Goal: Information Seeking & Learning: Learn about a topic

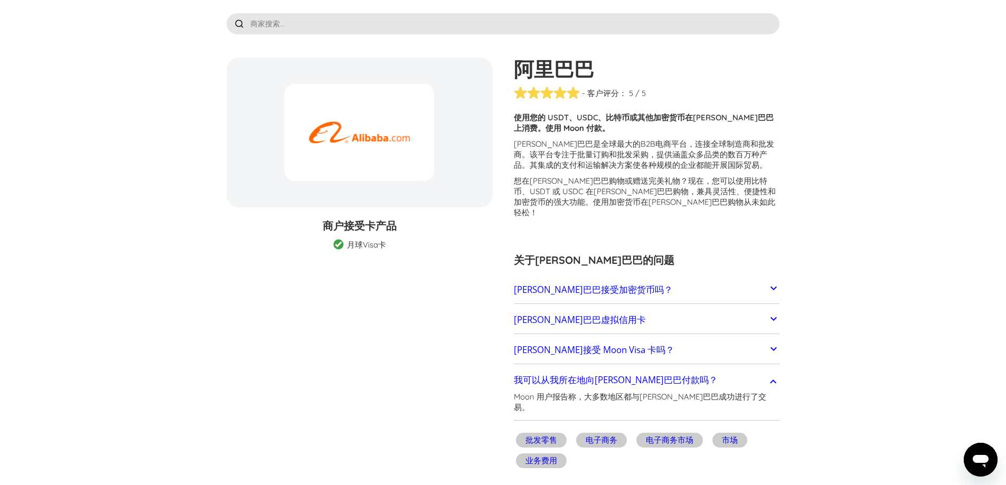
scroll to position [53, 0]
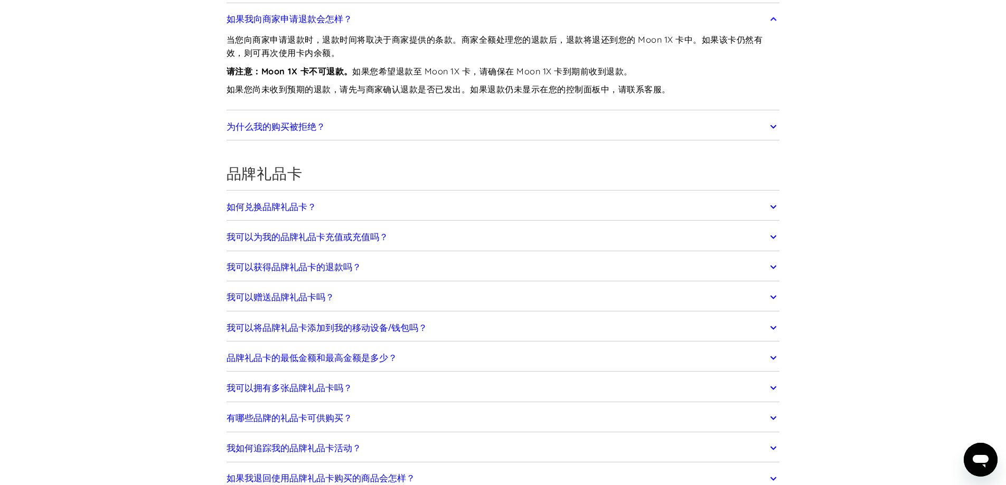
scroll to position [1689, 0]
click at [428, 209] on link "如何兑换品牌礼品卡？" at bounding box center [502, 207] width 553 height 22
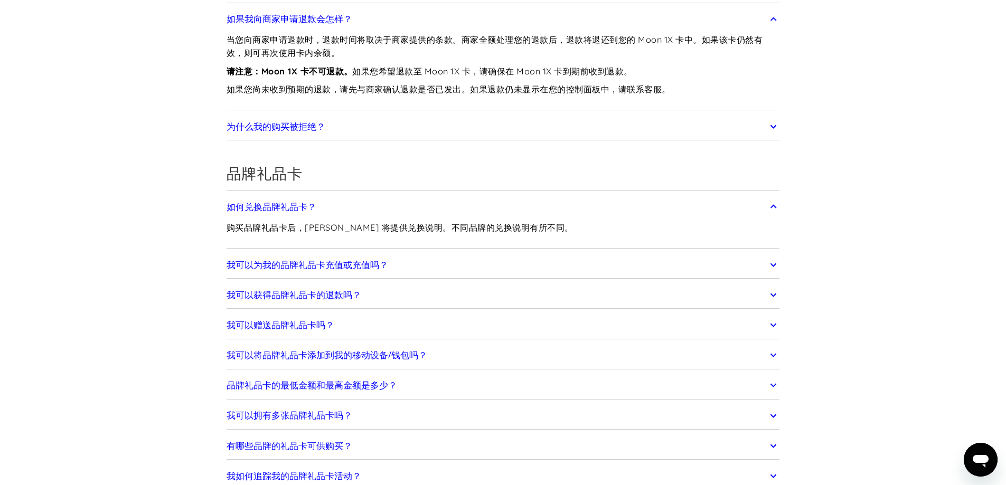
click at [439, 238] on div "购买品牌礼品卡后，Moon 将提供兑换说明。不同品牌的兑换说明有所不同。" at bounding box center [399, 232] width 347 height 28
drag, startPoint x: 439, startPoint y: 250, endPoint x: 439, endPoint y: 259, distance: 8.5
click at [439, 251] on div "如何兑换品牌礼品卡？ 购买品牌礼品卡后，Moon 将提供兑换说明。不同品牌的兑换说明有所不同。 我可以为我的品牌礼品卡充值或充值吗？ 不可以；品牌礼品卡只能消…" at bounding box center [502, 371] width 553 height 357
click at [438, 262] on link "我可以为我的品牌礼品卡充值或充值吗？" at bounding box center [502, 265] width 553 height 22
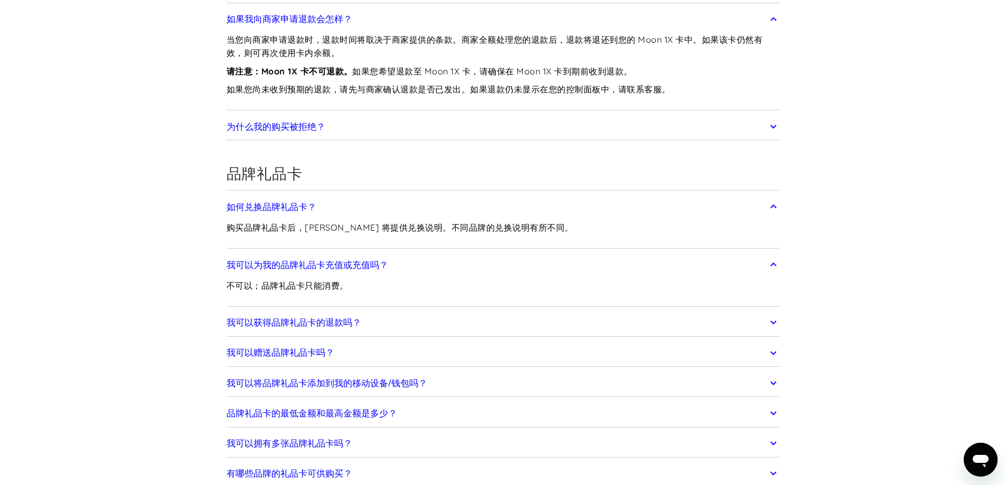
click at [413, 317] on link "我可以获得品牌礼品卡的退款吗？" at bounding box center [502, 322] width 553 height 22
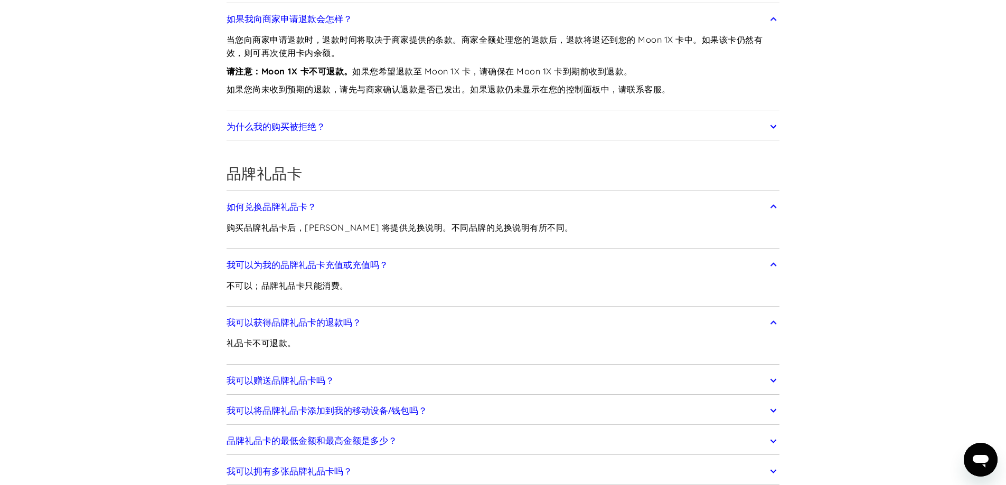
click at [371, 417] on link "我可以将品牌礼品卡添加到我的移动设备/钱包吗？" at bounding box center [502, 411] width 553 height 22
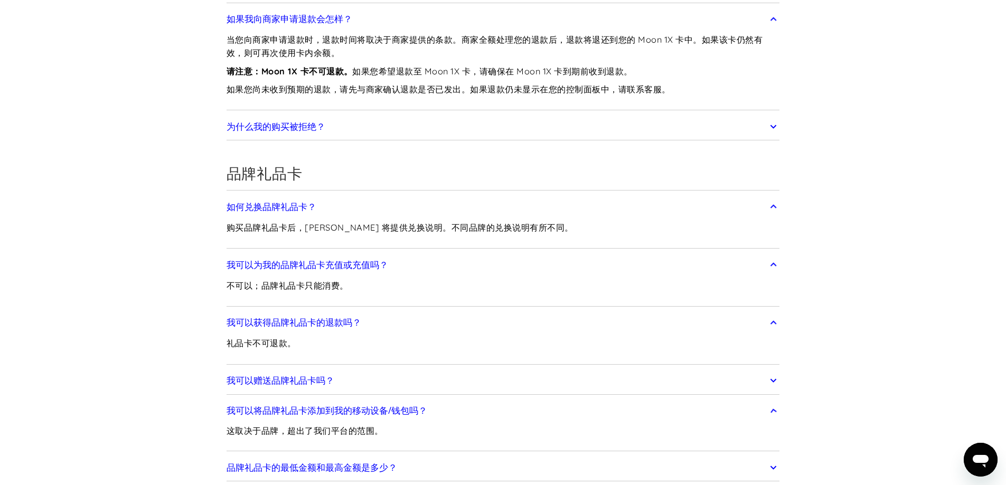
click at [377, 383] on link "我可以赠送品牌礼品卡吗？" at bounding box center [502, 381] width 553 height 22
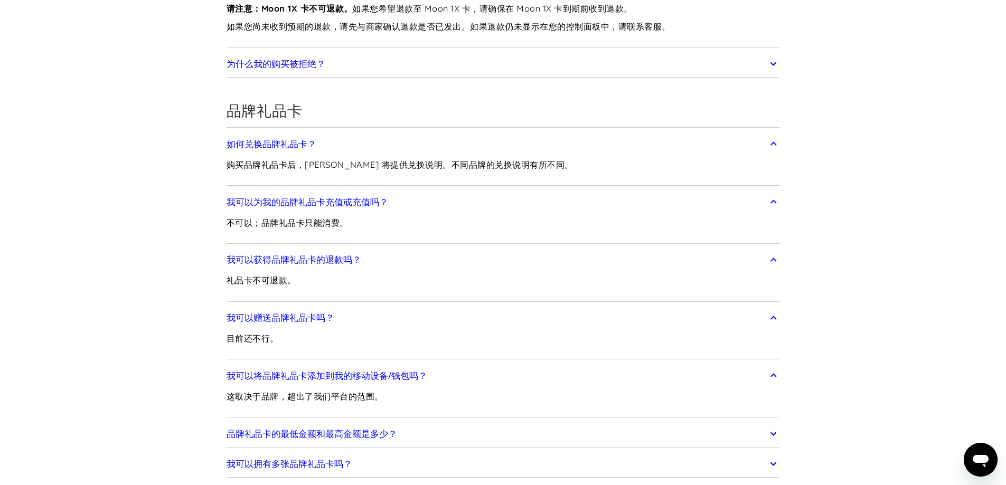
scroll to position [1848, 0]
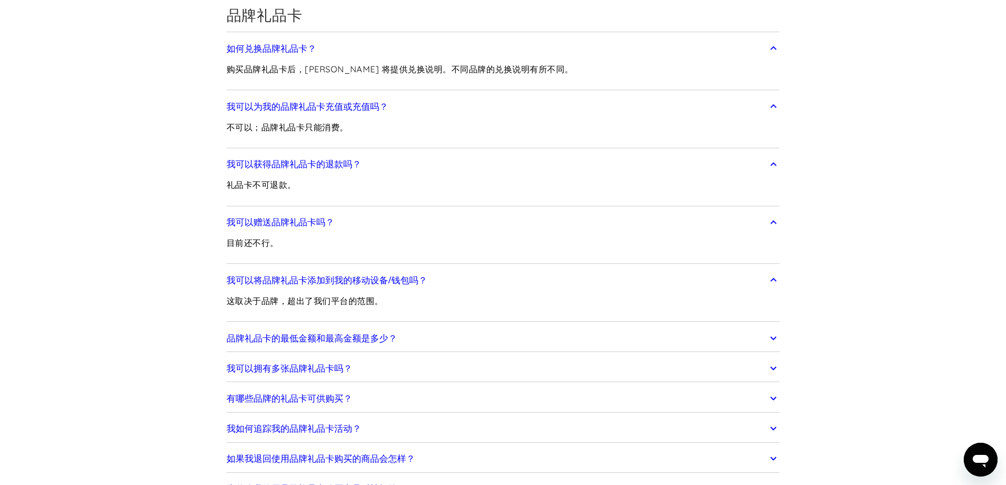
click at [427, 343] on link "品牌礼品卡的最低金额和最高金额是多少？" at bounding box center [502, 338] width 553 height 22
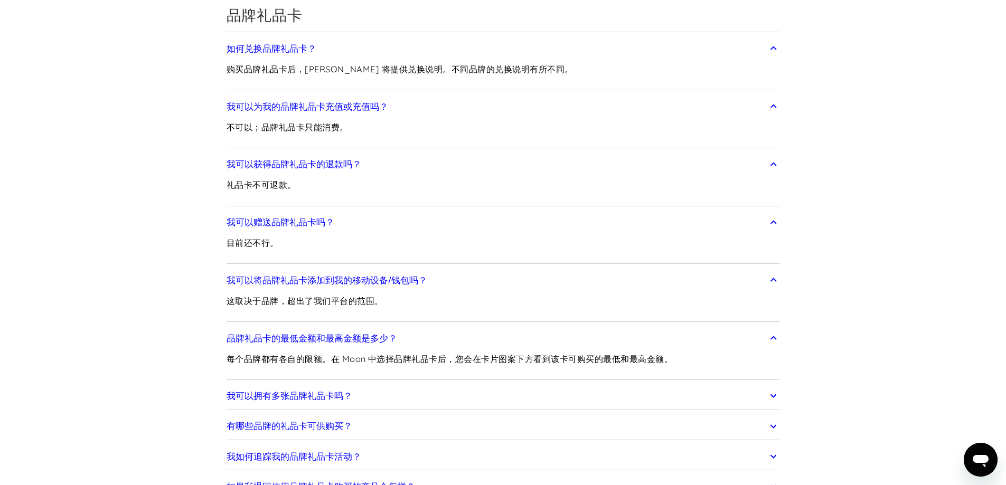
click at [409, 396] on link "我可以拥有多张品牌礼品卡吗？" at bounding box center [502, 396] width 553 height 22
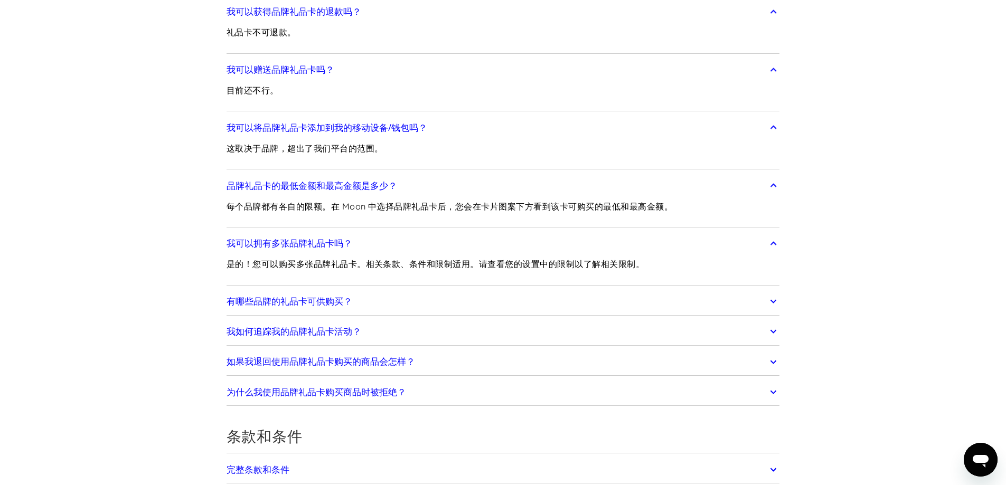
scroll to position [2006, 0]
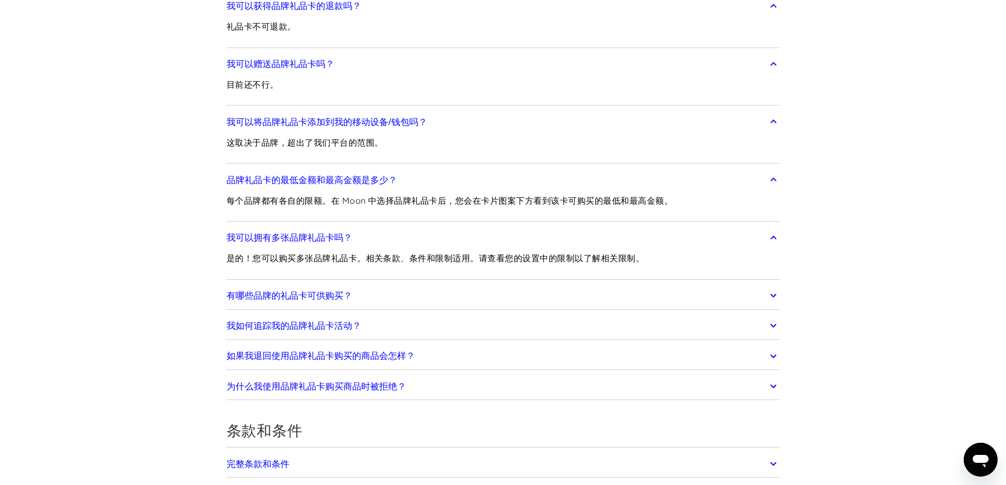
click at [397, 291] on link "有哪些品牌的礼品卡可供购买？" at bounding box center [502, 296] width 553 height 22
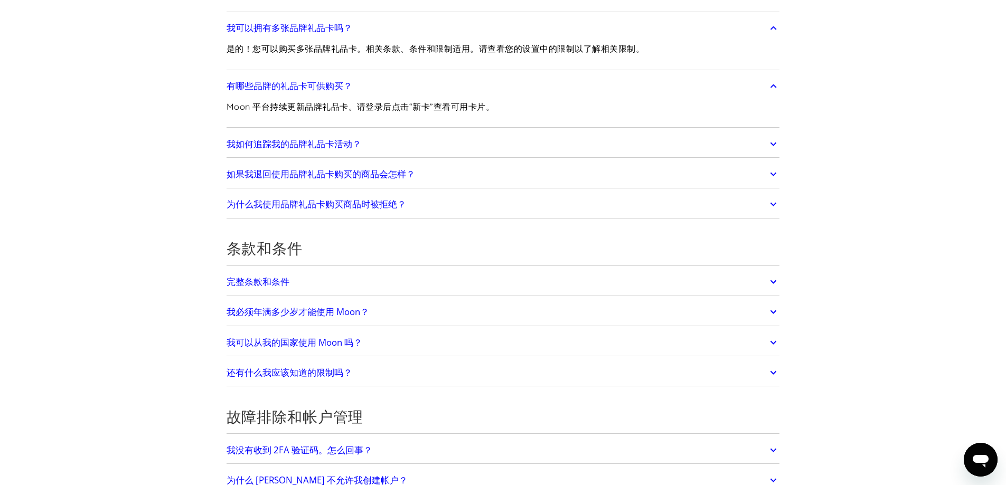
scroll to position [2217, 0]
click at [414, 318] on link "我必须年满多少岁才能使用 Moon？" at bounding box center [502, 310] width 553 height 22
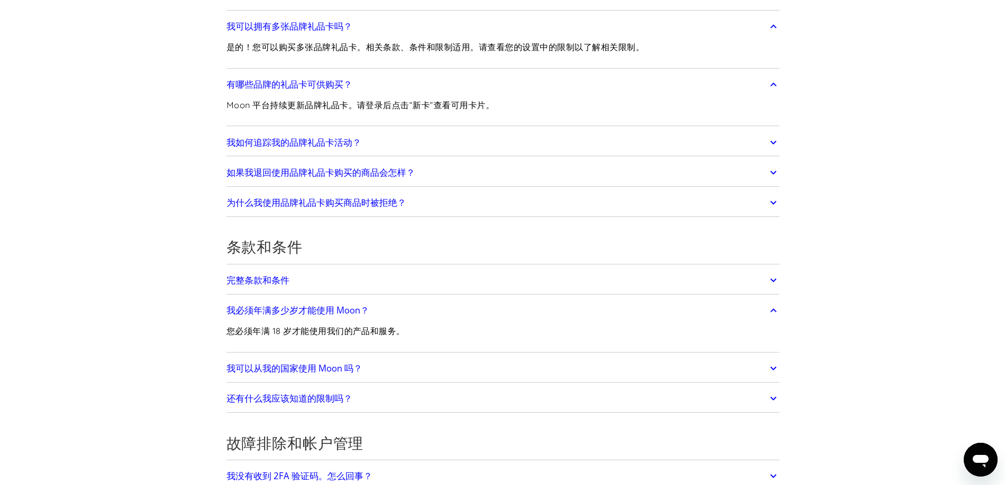
click at [409, 363] on link "我可以从我的国家使用 Moon 吗？" at bounding box center [502, 368] width 553 height 22
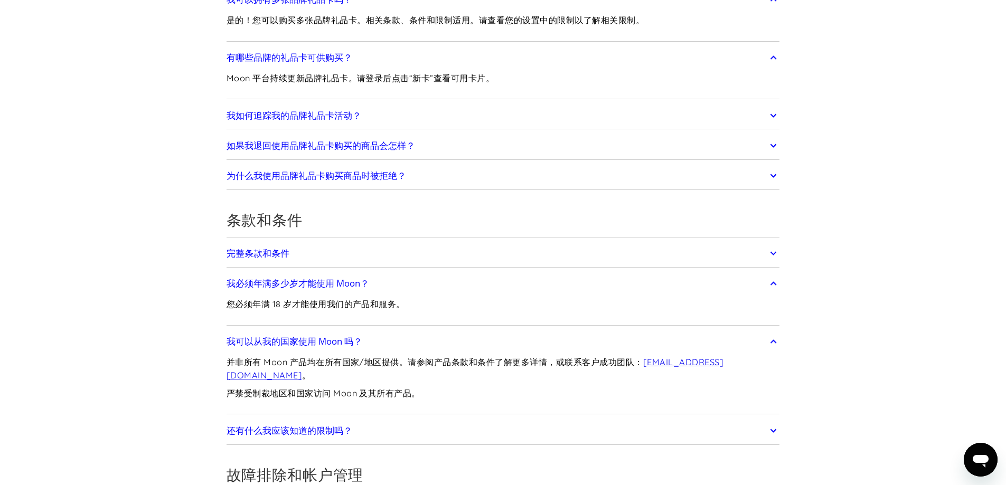
scroll to position [2270, 0]
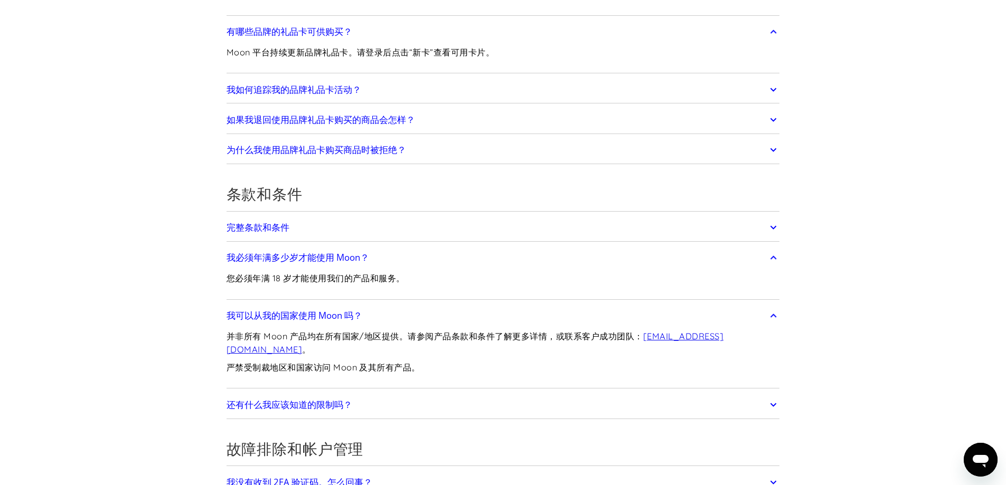
click at [367, 410] on link "还有什么我应该知道的限制吗？" at bounding box center [502, 405] width 553 height 22
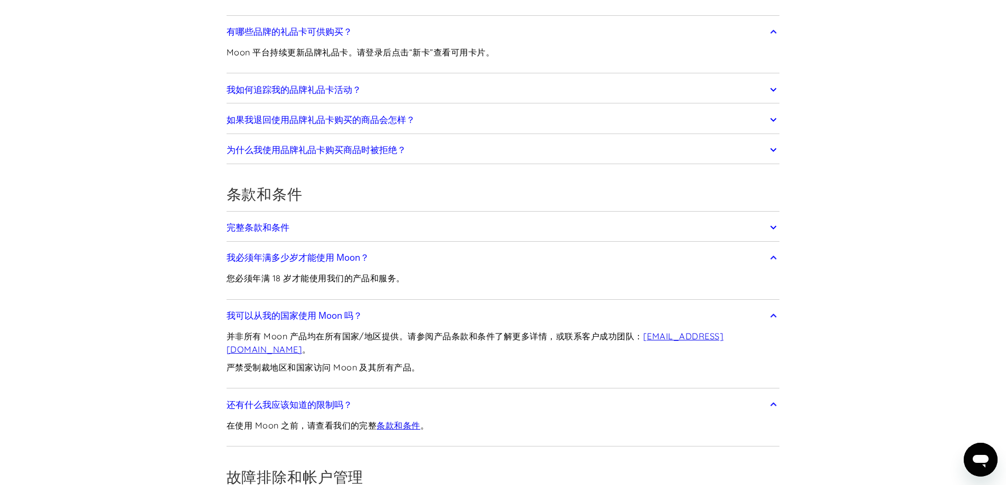
click at [448, 408] on link "还有什么我应该知道的限制吗？" at bounding box center [502, 405] width 553 height 22
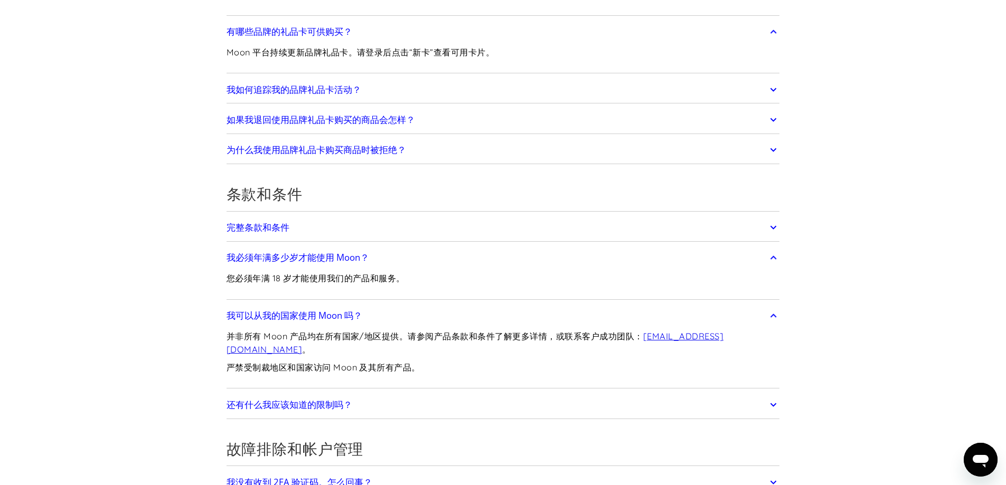
click at [448, 408] on link "还有什么我应该知道的限制吗？" at bounding box center [502, 405] width 553 height 22
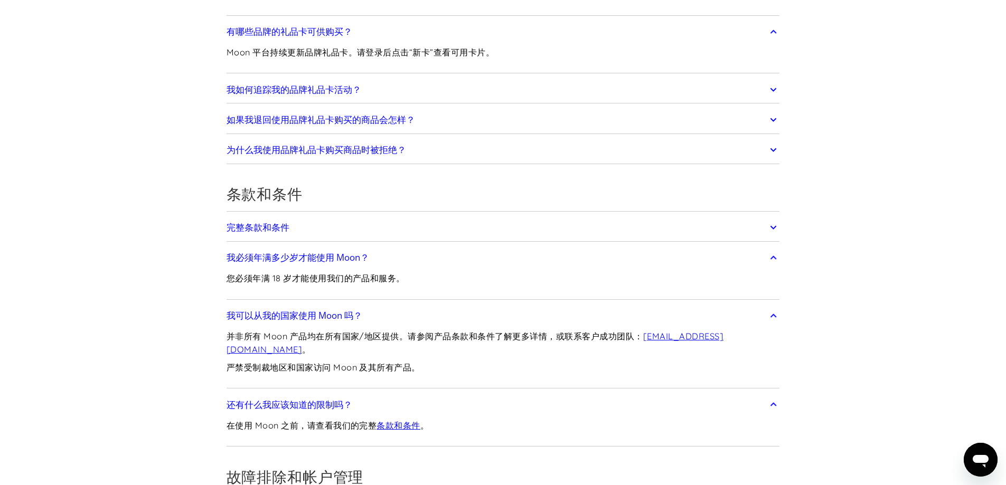
click at [448, 408] on link "还有什么我应该知道的限制吗？" at bounding box center [502, 405] width 553 height 22
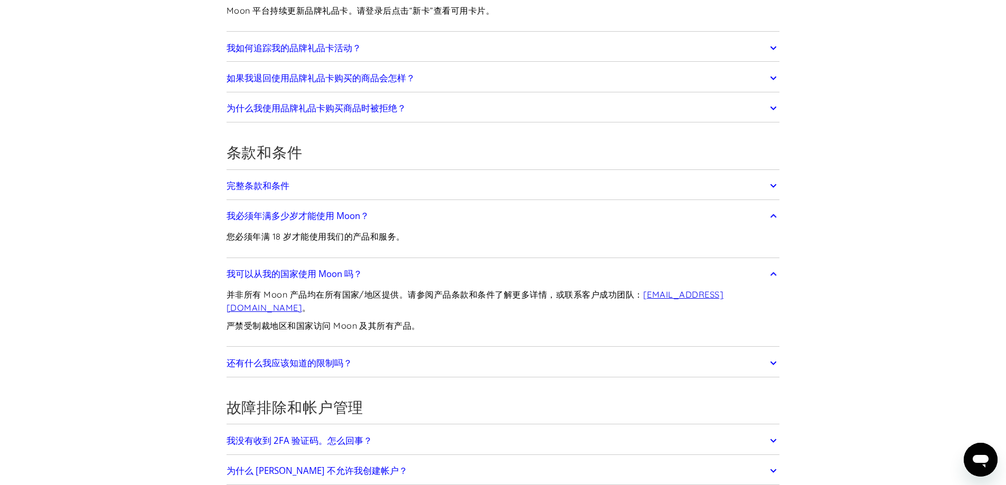
scroll to position [2428, 0]
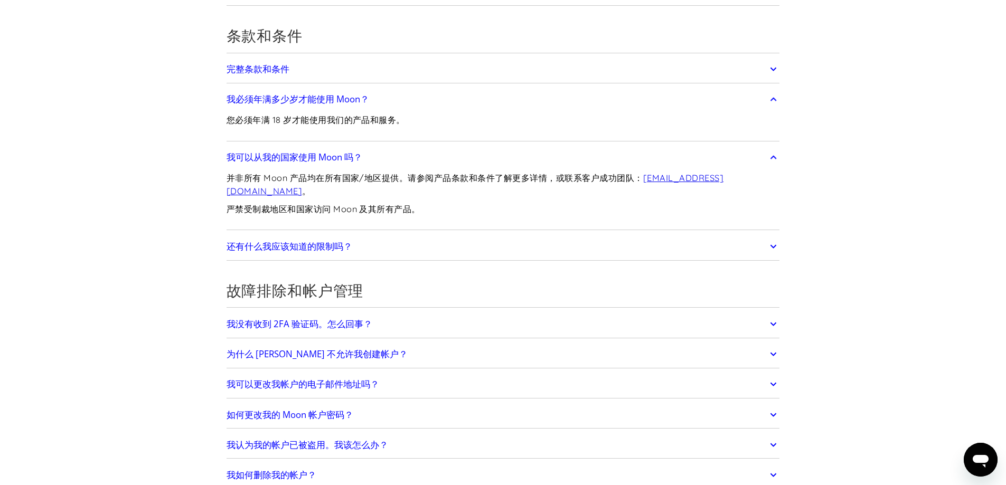
click at [429, 329] on link "我没有收到 2FA 验证码。怎么回事？" at bounding box center [502, 324] width 553 height 22
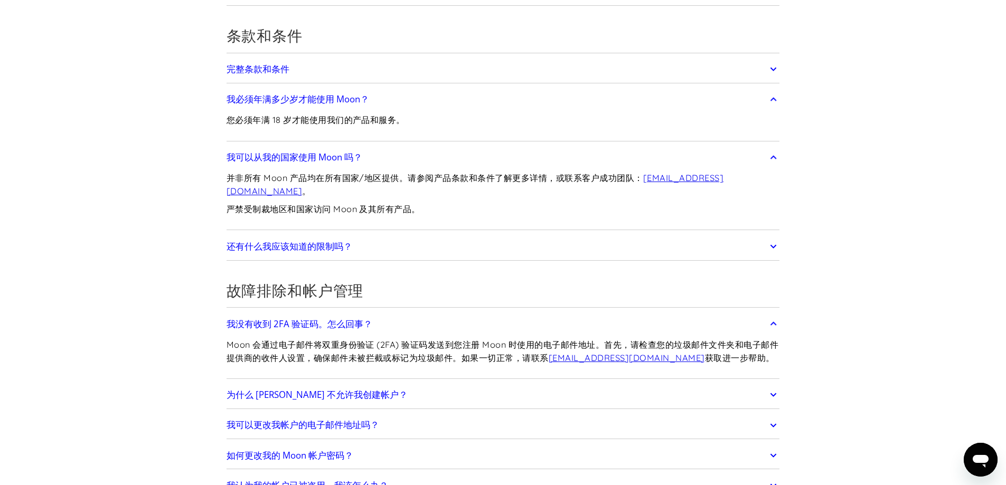
click at [429, 325] on link "我没有收到 2FA 验证码。怎么回事？" at bounding box center [502, 324] width 553 height 22
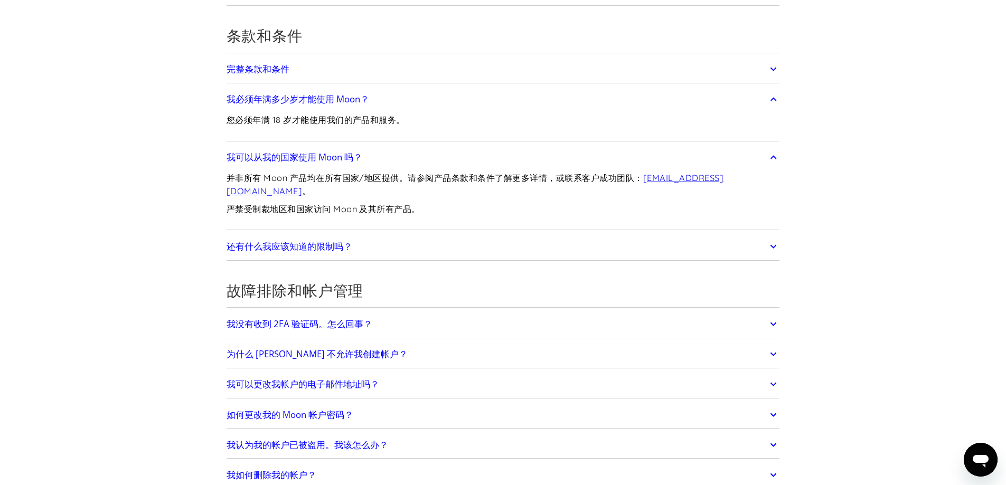
click at [410, 353] on link "为什么 Moon 不允许我创建帐户？" at bounding box center [502, 354] width 553 height 22
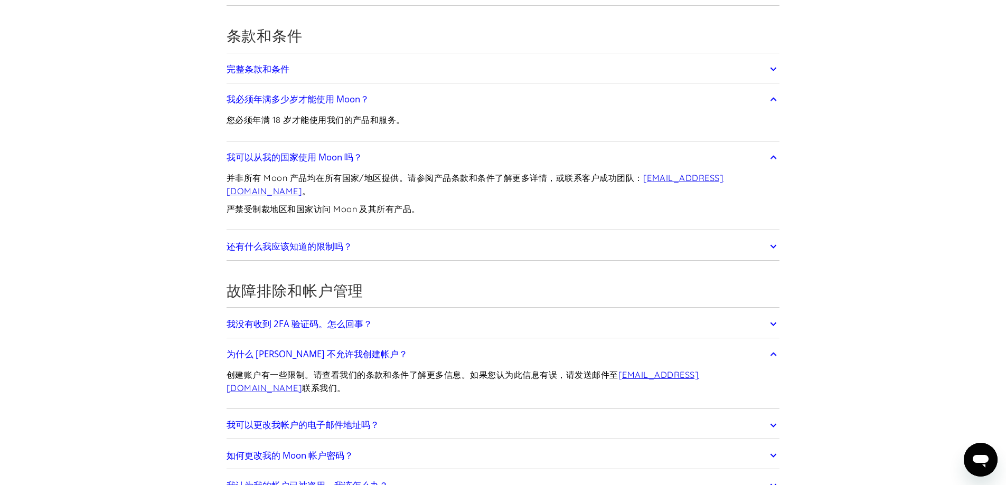
click at [394, 347] on link "为什么 Moon 不允许我创建帐户？" at bounding box center [502, 354] width 553 height 22
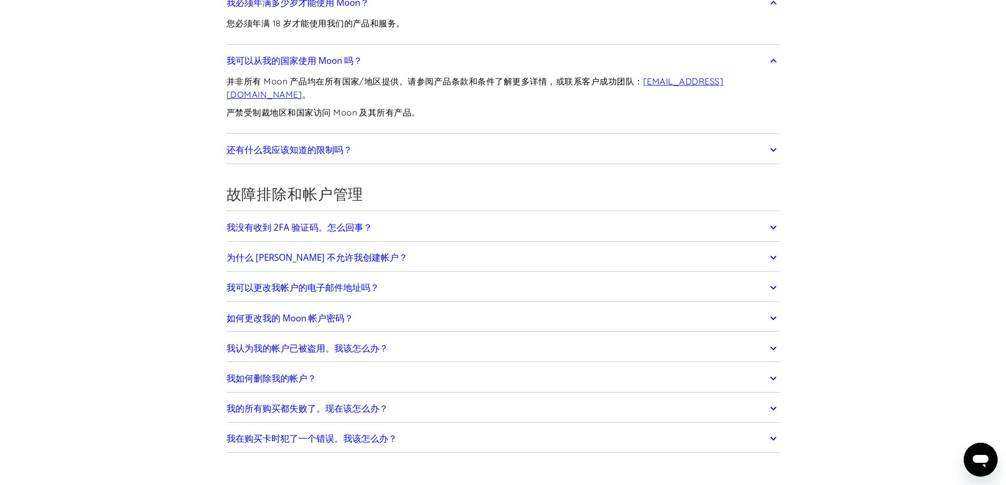
scroll to position [2534, 0]
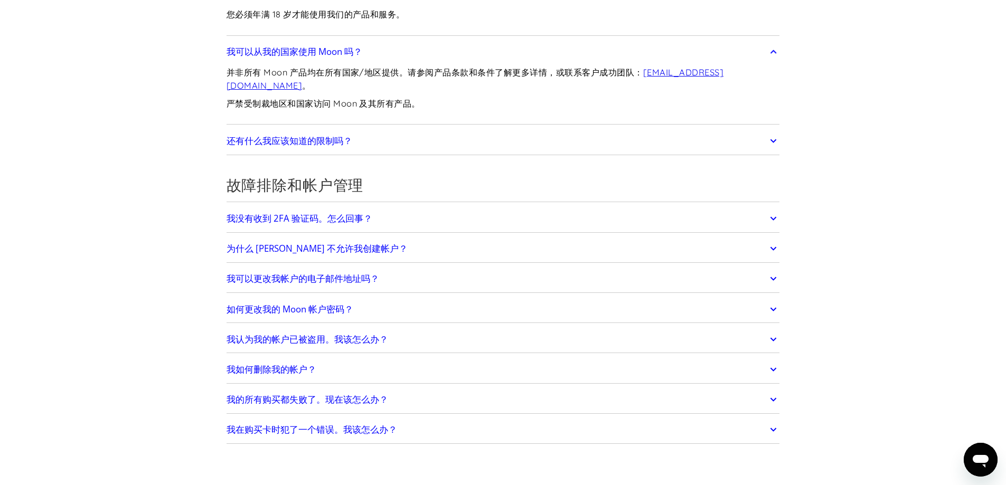
click at [395, 349] on link "我认为我的帐户已被盗用。我该怎么办？" at bounding box center [502, 339] width 553 height 22
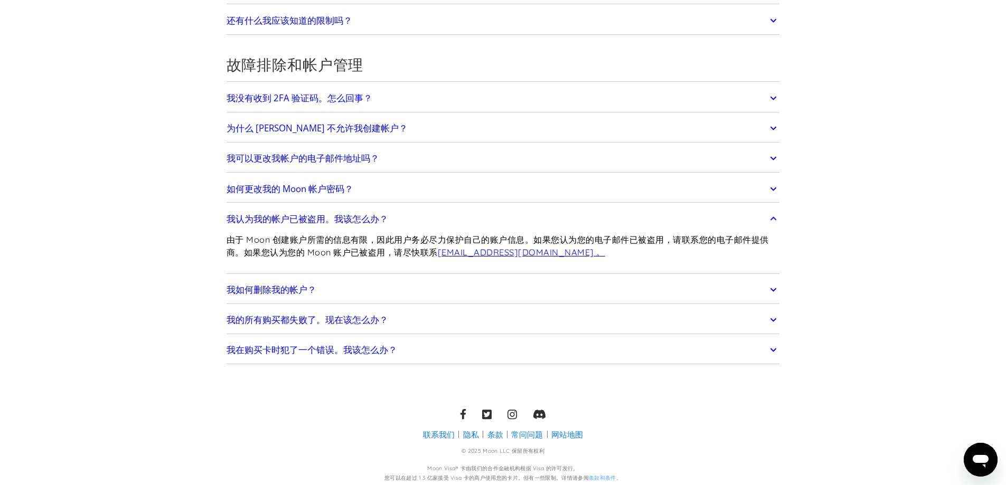
scroll to position [2658, 0]
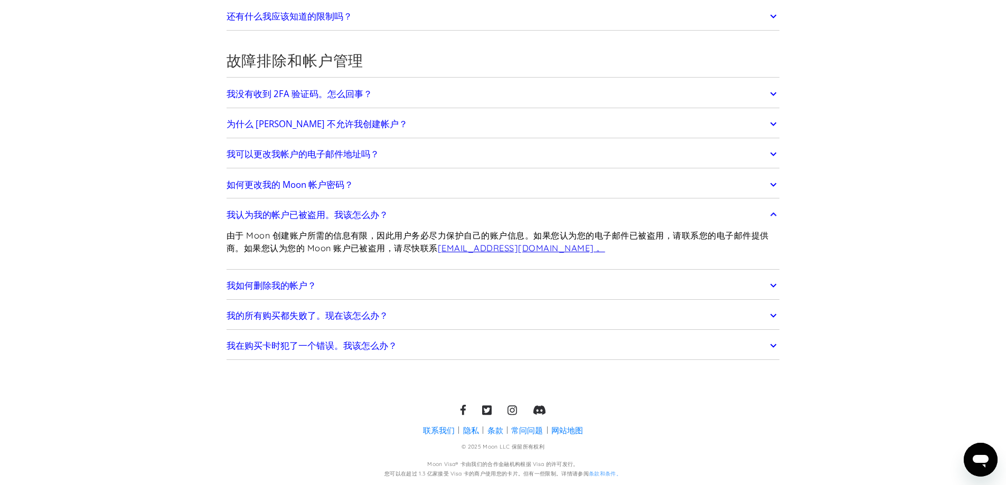
click at [434, 323] on link "我的所有购买都失败了。现在该怎么办？" at bounding box center [502, 316] width 553 height 22
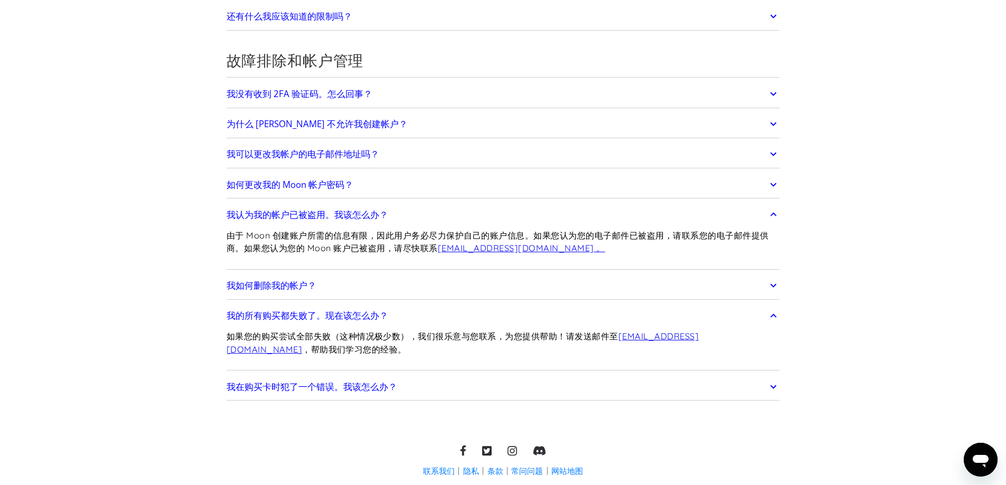
click at [497, 296] on link "我如何删除我的帐户？" at bounding box center [502, 285] width 553 height 22
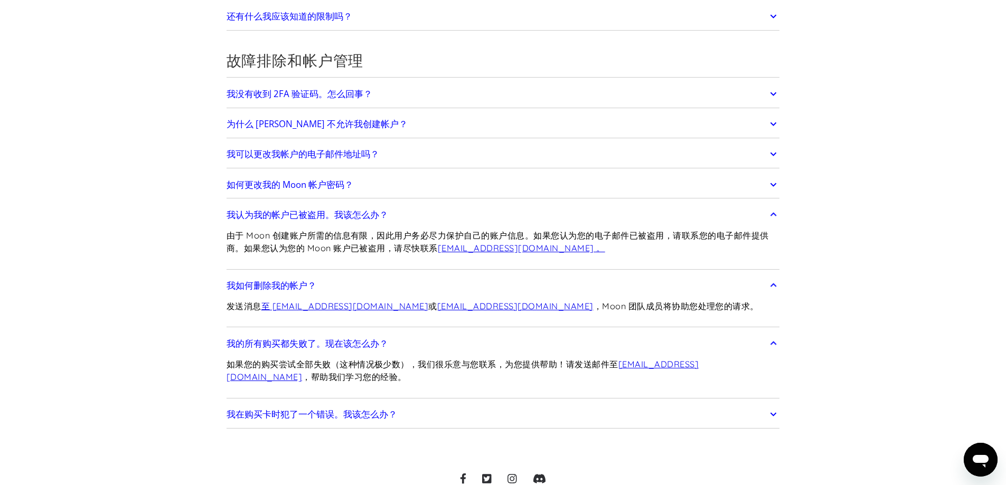
click at [345, 416] on font "我在购买卡时犯了一个错误。我该怎么办？" at bounding box center [311, 414] width 171 height 12
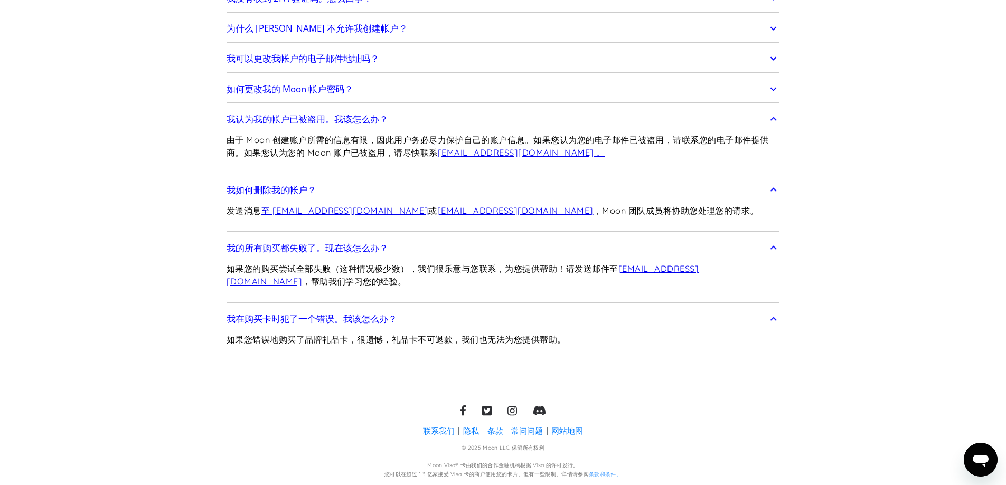
scroll to position [2754, 0]
click at [364, 317] on font "我在购买卡时犯了一个错误。我该怎么办？" at bounding box center [311, 318] width 171 height 12
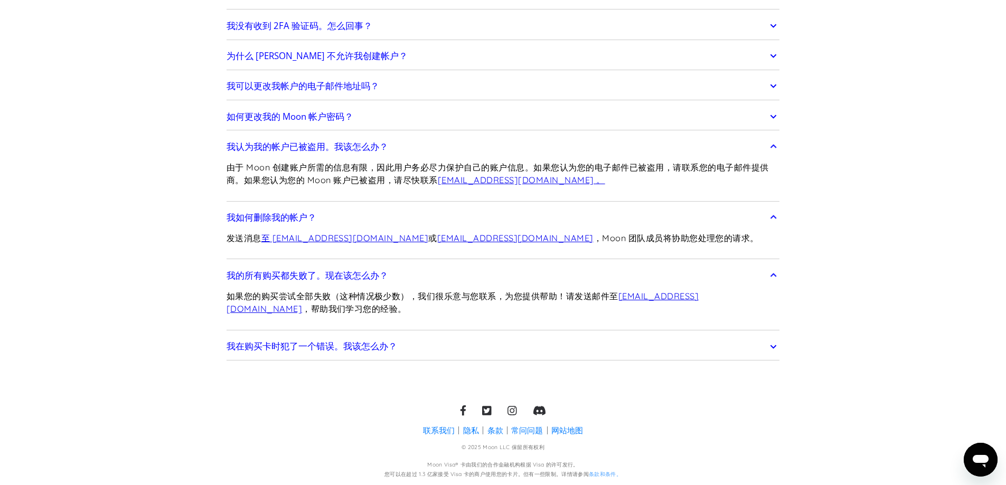
click at [376, 272] on font "我的所有购买都失败了。现在该怎么办？" at bounding box center [307, 275] width 162 height 12
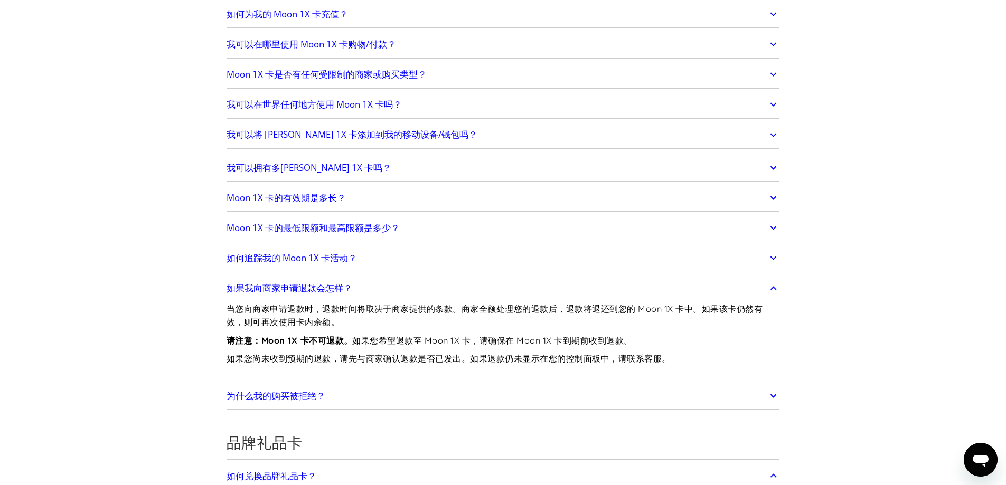
scroll to position [1419, 0]
click at [382, 266] on link "如何追踪我的 Moon 1X 卡活动？" at bounding box center [502, 259] width 553 height 22
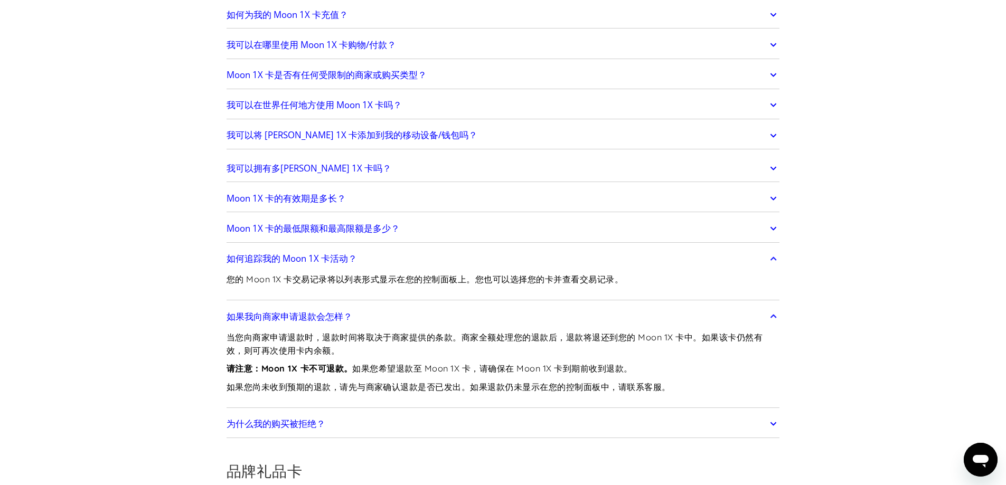
click at [395, 234] on link "Moon 1X 卡的最低限额和最高限额是多少？" at bounding box center [502, 228] width 553 height 22
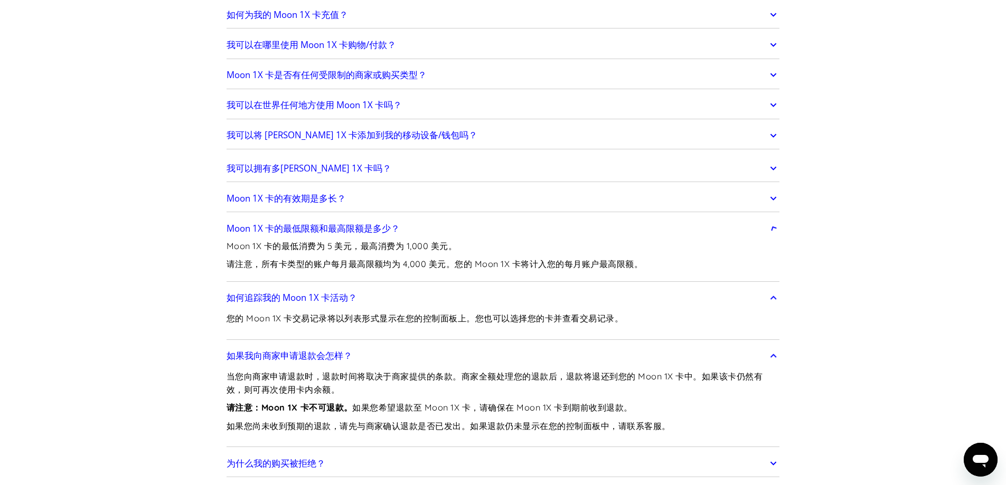
click at [405, 197] on link "Moon 1X 卡的有效期是多长？" at bounding box center [502, 198] width 553 height 22
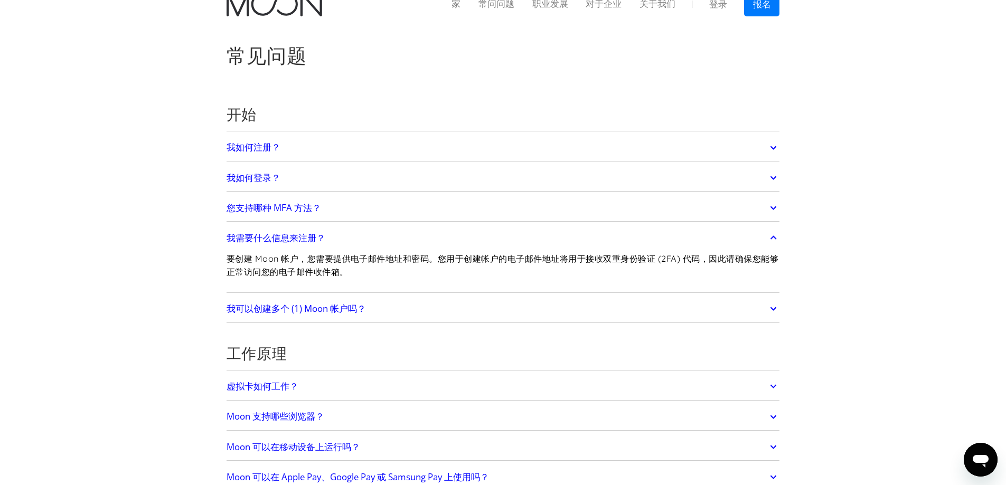
scroll to position [0, 0]
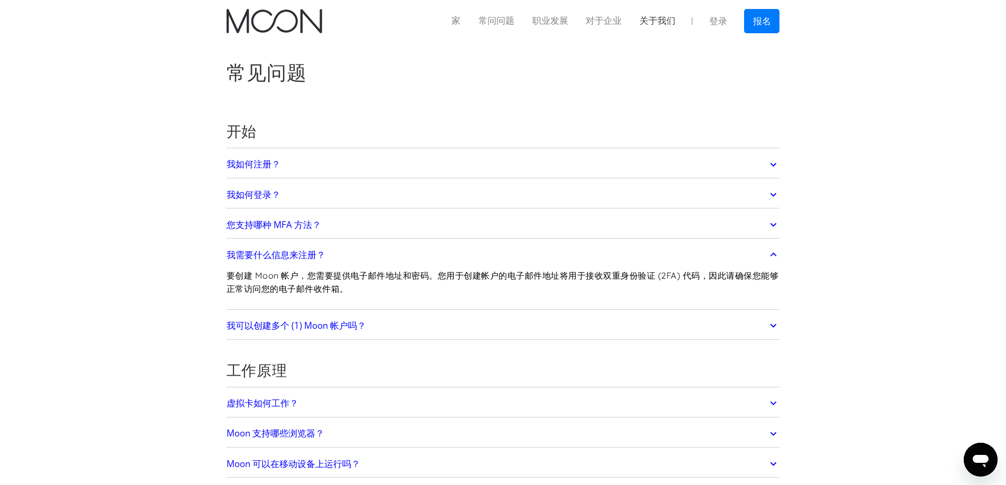
click at [665, 17] on font "关于我们" at bounding box center [657, 20] width 36 height 11
